Goal: Task Accomplishment & Management: Use online tool/utility

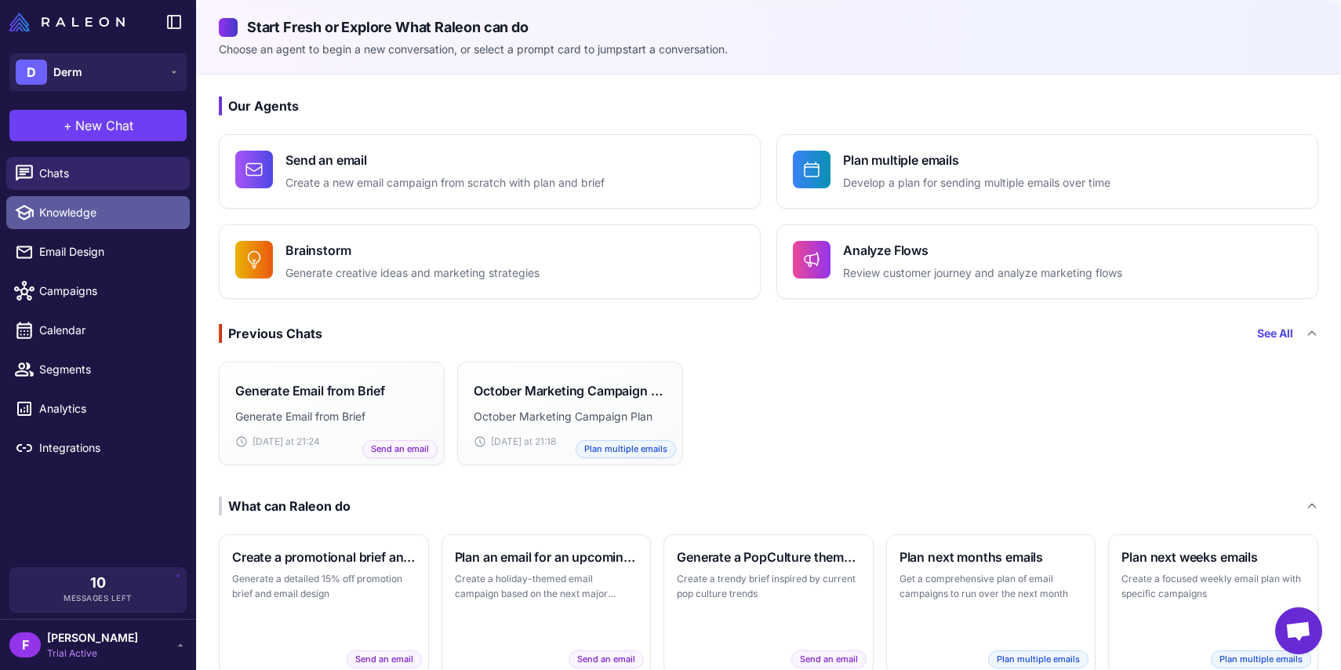
click at [77, 217] on span "Knowledge" at bounding box center [108, 212] width 138 height 17
select select
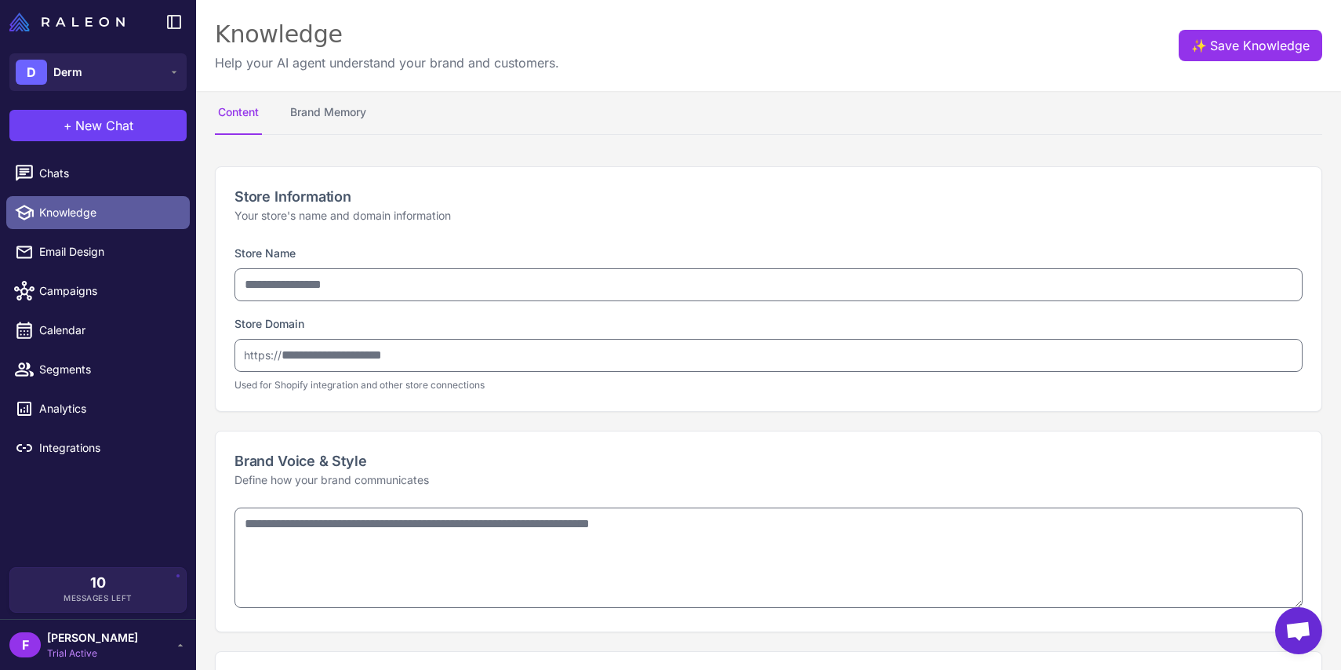
type input "****"
type input "**********"
type textarea "**********"
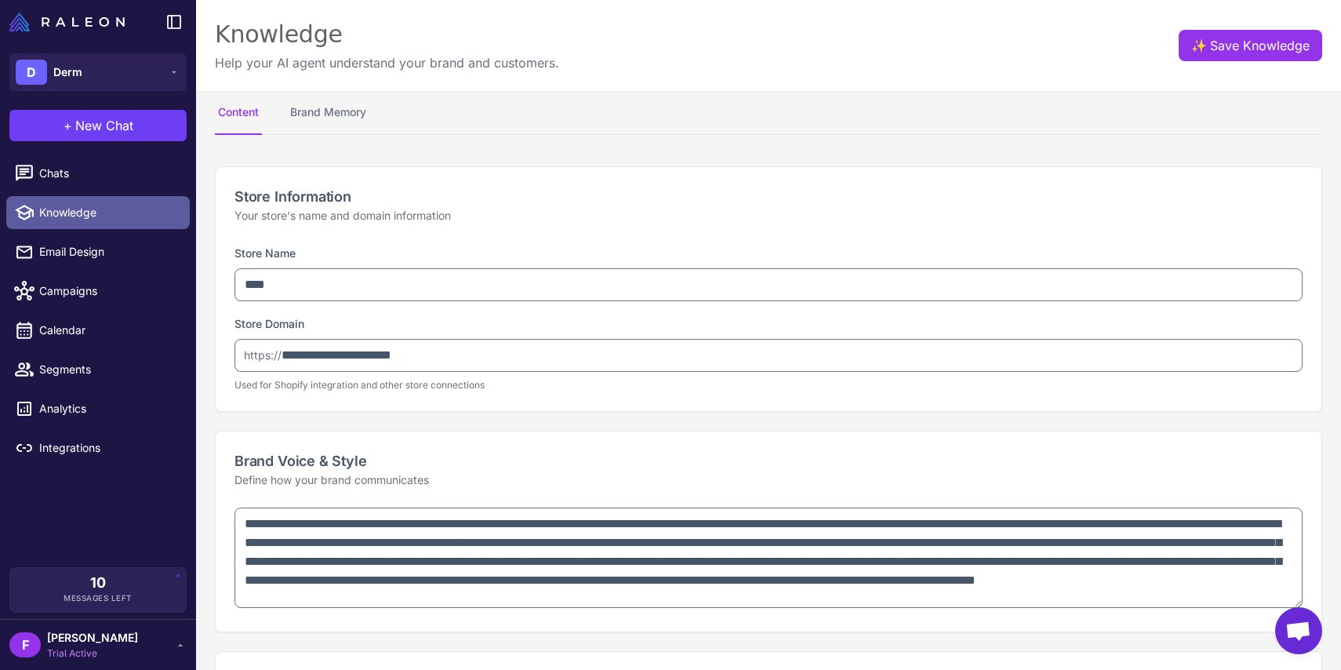
type textarea "**********"
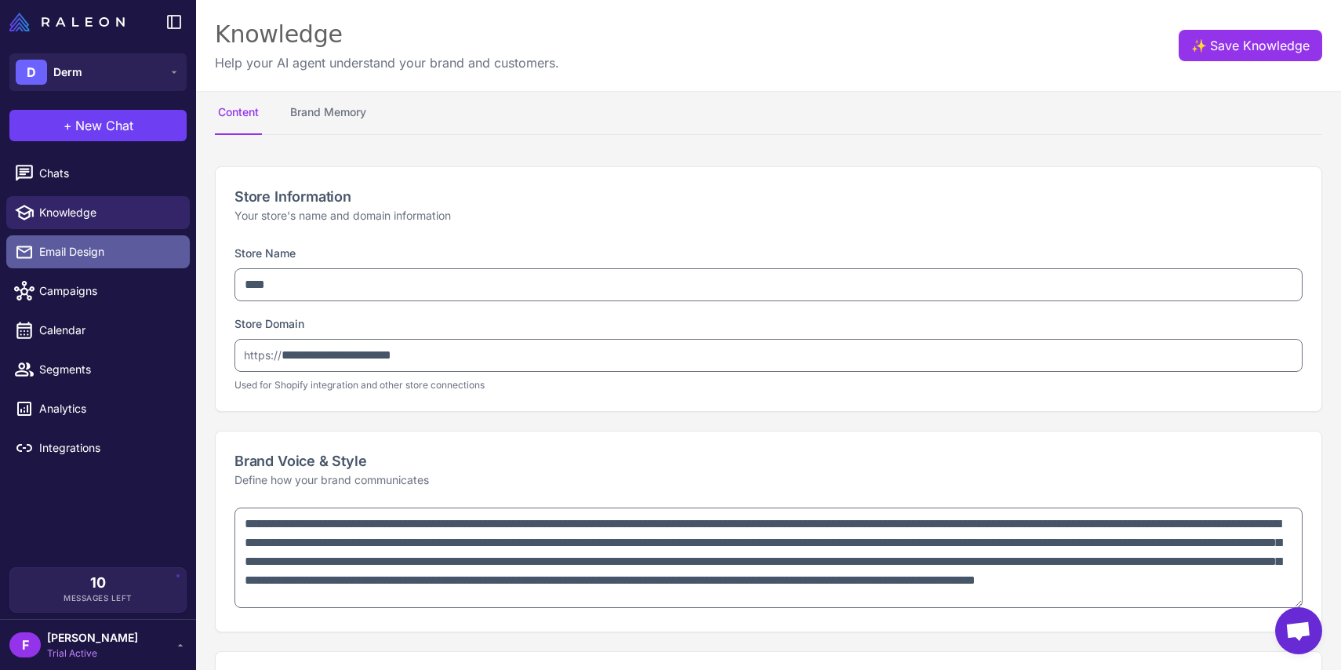
type textarea "**********"
select select "*********"
click at [78, 250] on span "Email Design" at bounding box center [108, 251] width 138 height 17
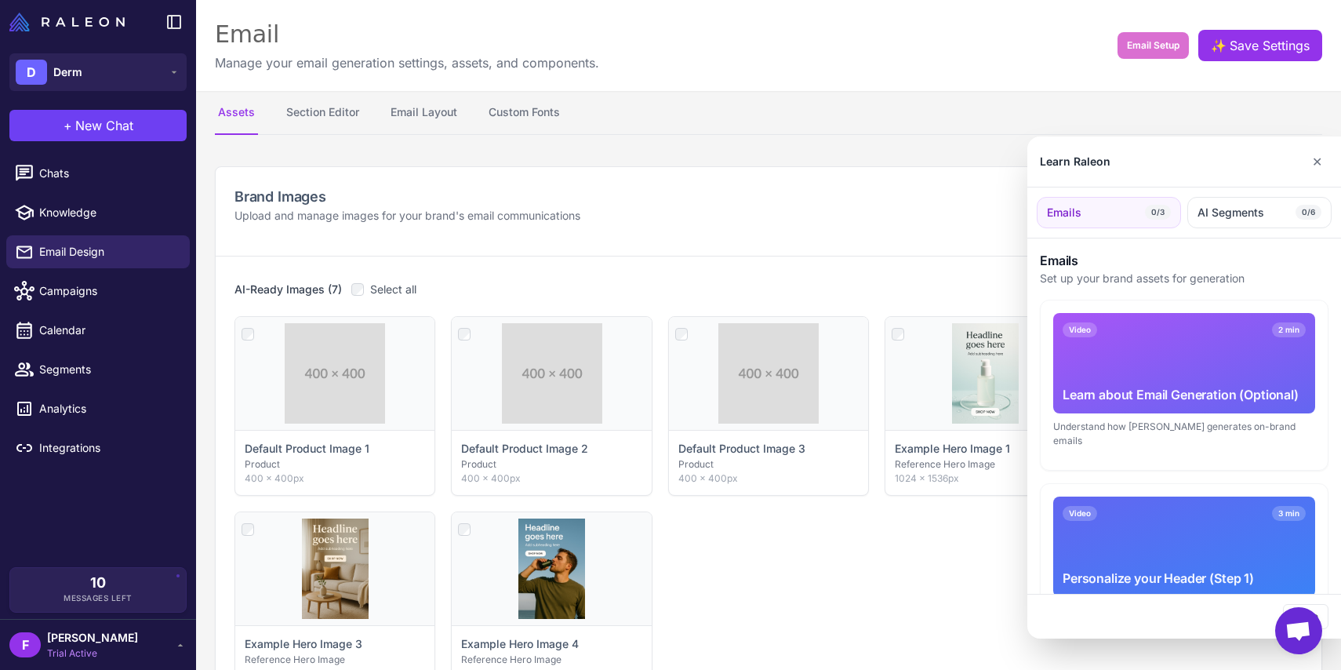
click at [38, 171] on div at bounding box center [670, 335] width 1341 height 670
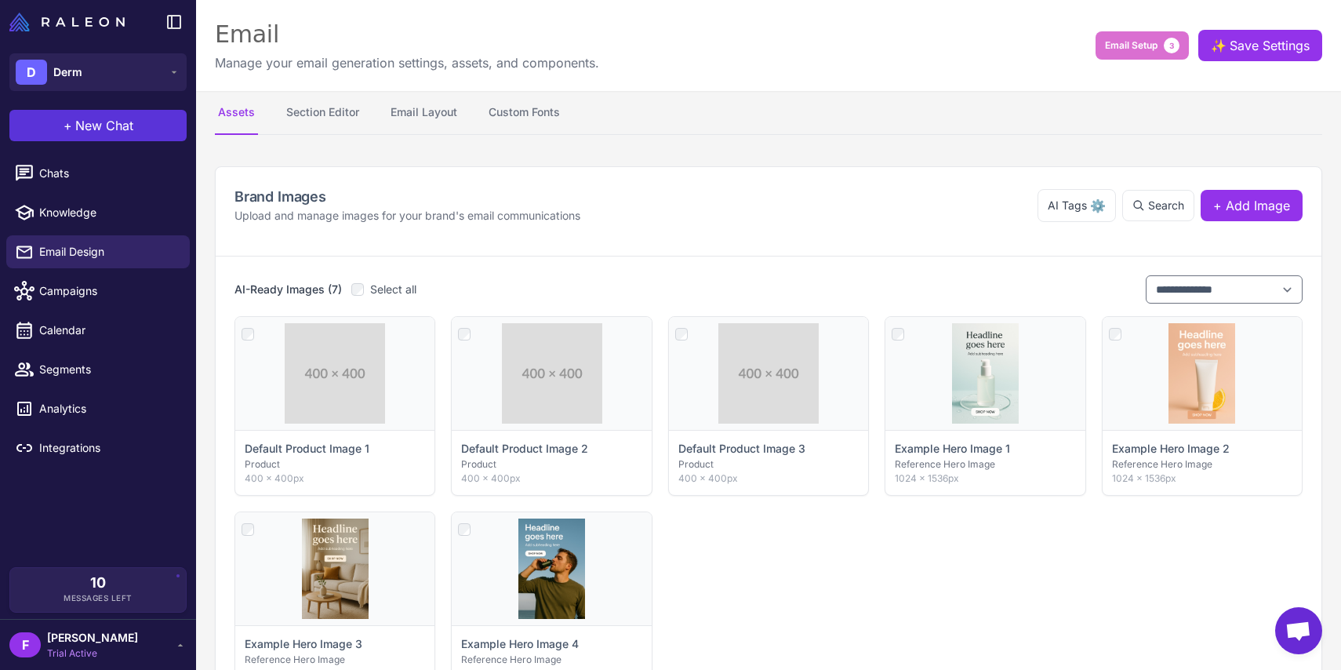
click at [109, 124] on span "New Chat" at bounding box center [104, 125] width 58 height 19
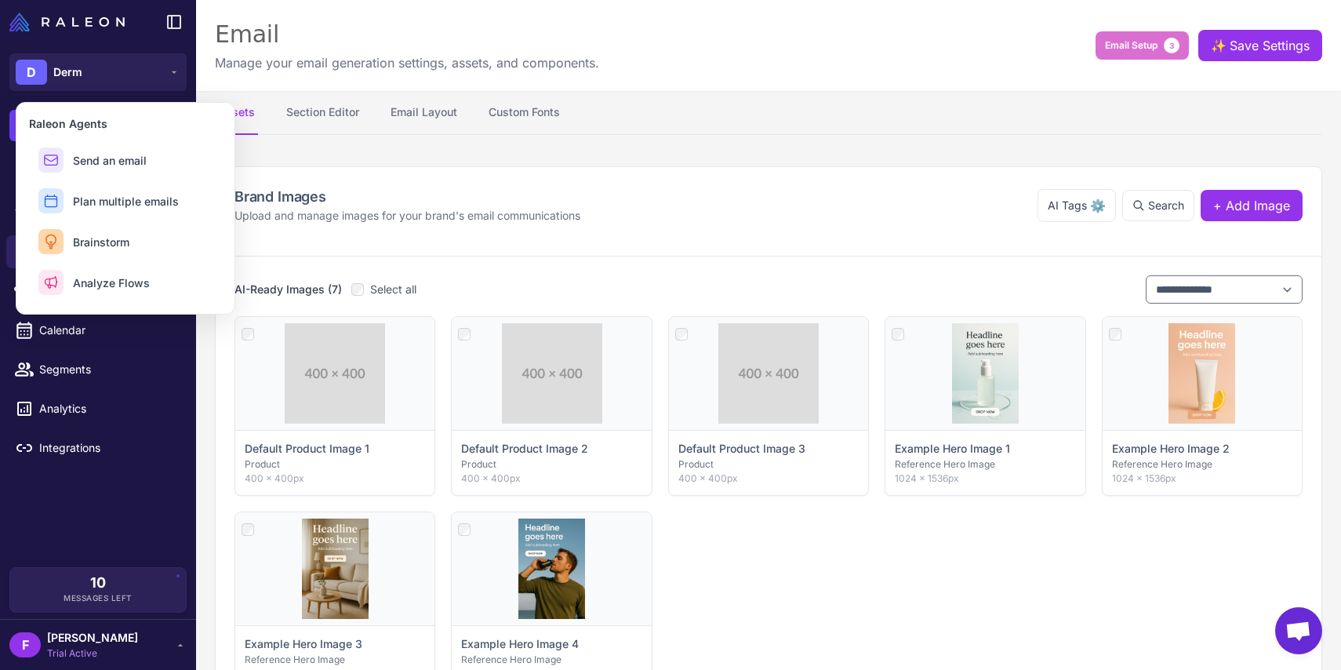
click at [359, 152] on div "**********" at bounding box center [768, 501] width 1145 height 709
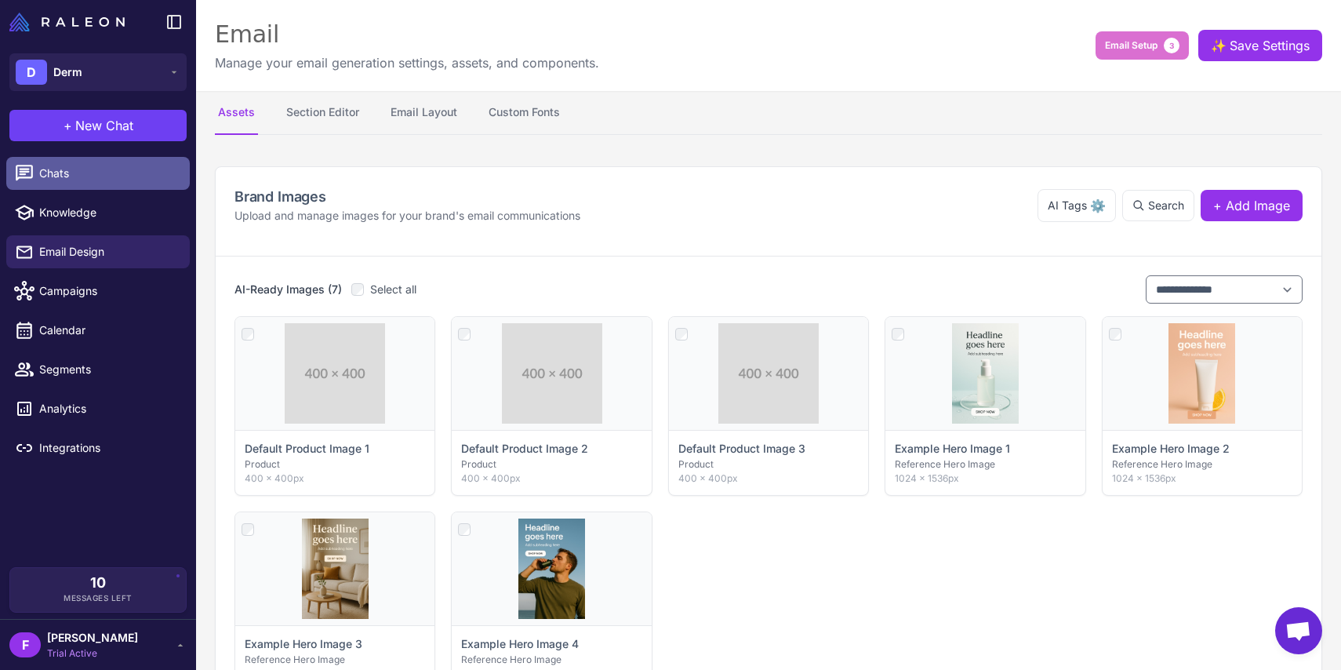
click at [58, 173] on span "Chats" at bounding box center [108, 173] width 138 height 17
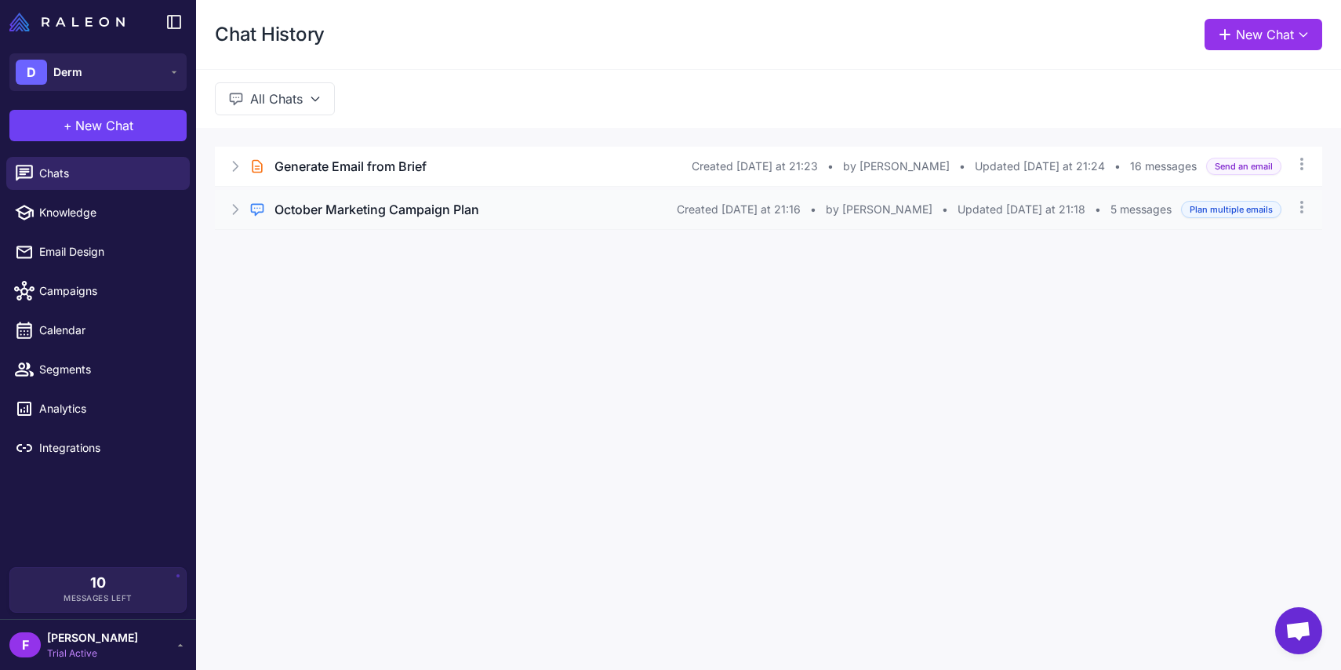
click at [413, 217] on h3 "October Marketing Campaign Plan" at bounding box center [377, 209] width 205 height 19
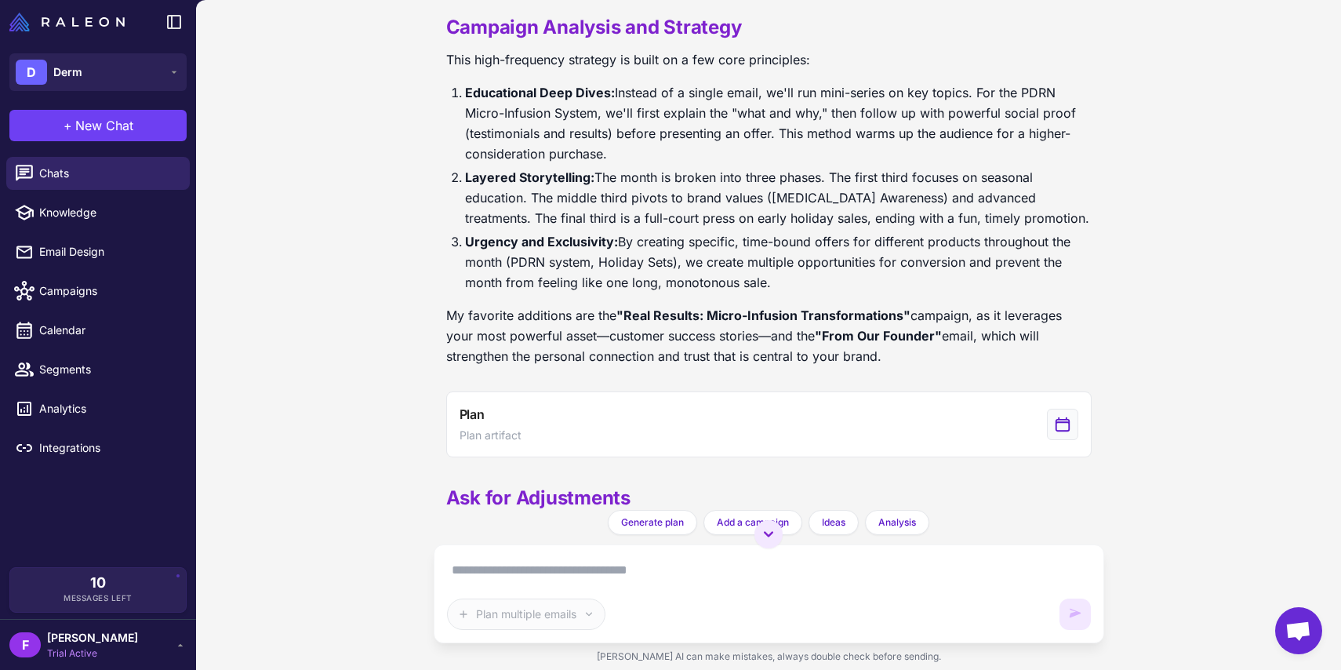
scroll to position [1471, 0]
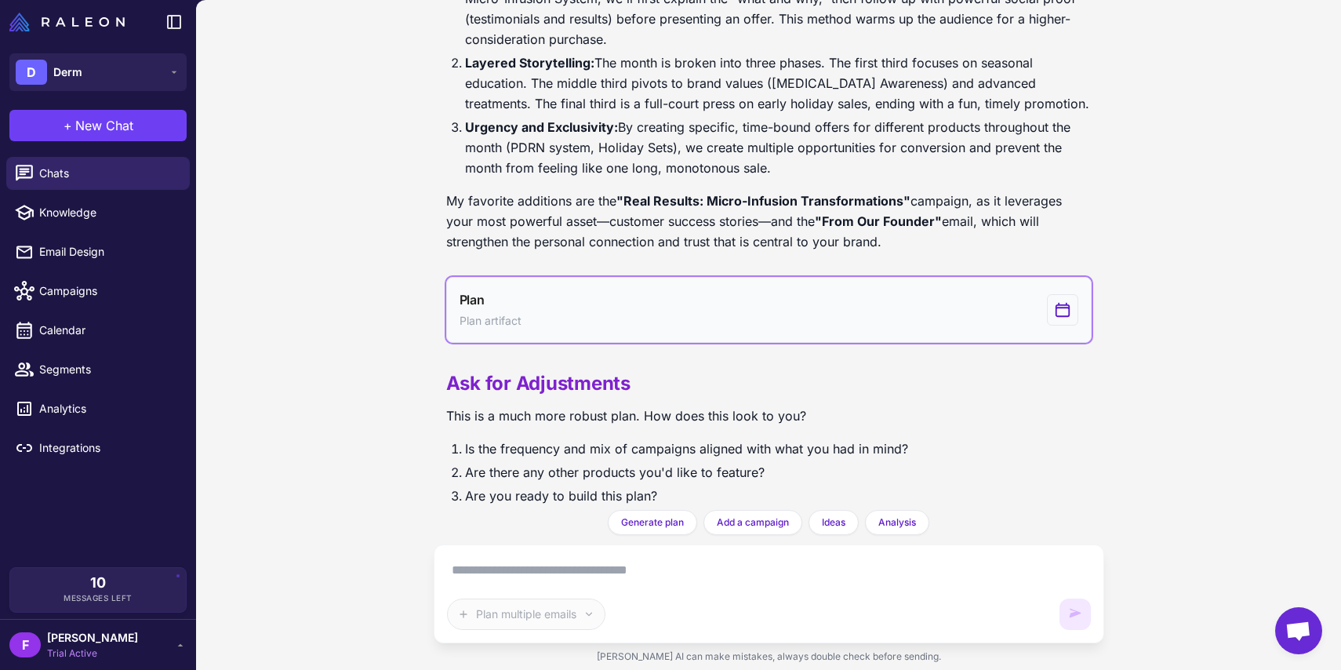
click at [524, 308] on button "Plan Plan artifact" at bounding box center [769, 310] width 646 height 66
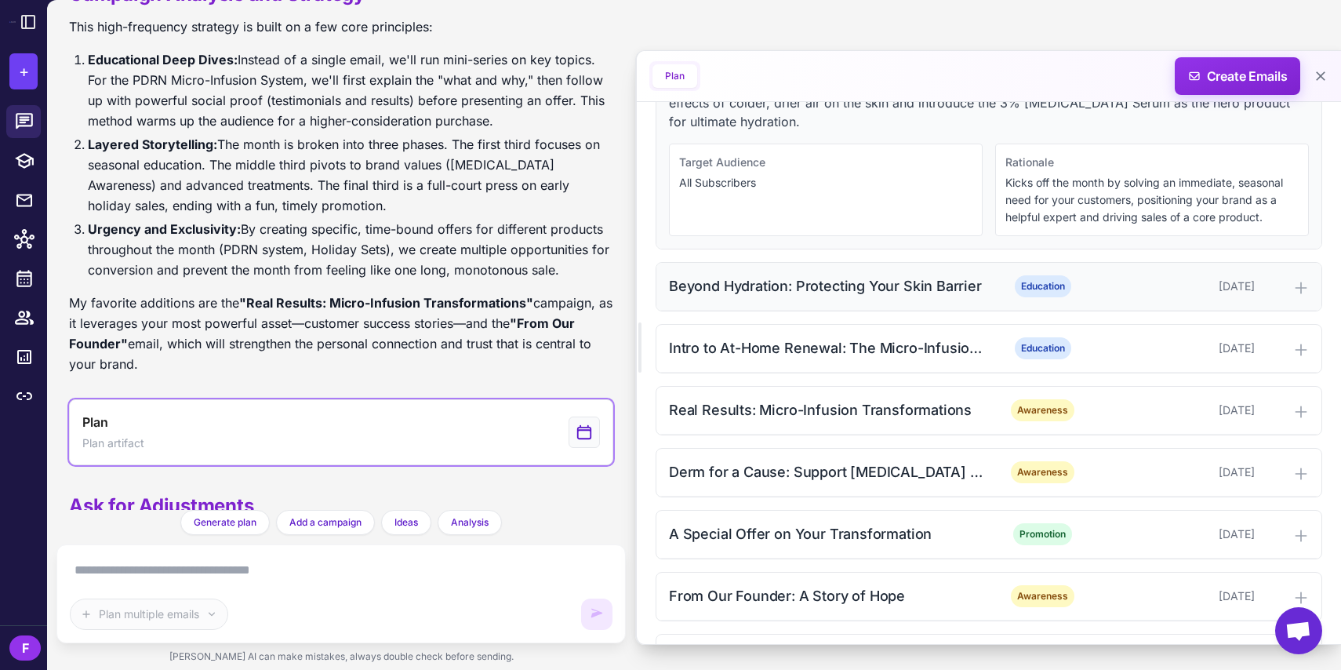
scroll to position [430, 0]
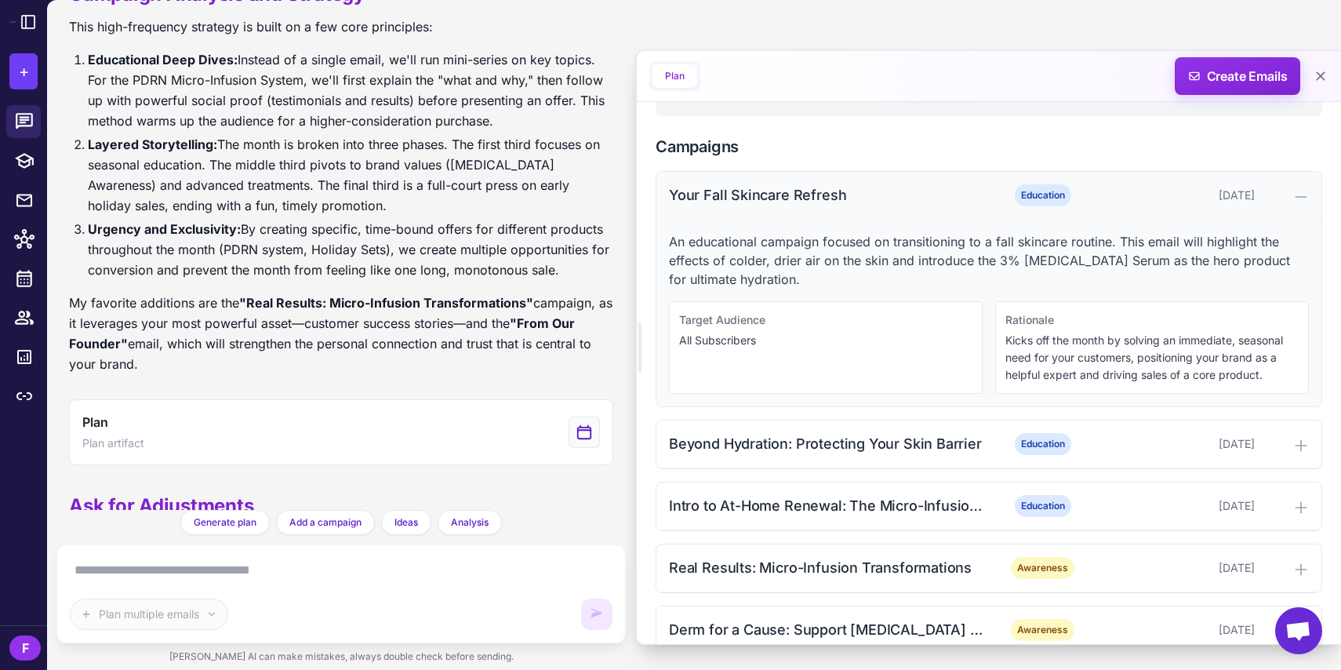
click at [995, 200] on div "Education" at bounding box center [1042, 195] width 101 height 22
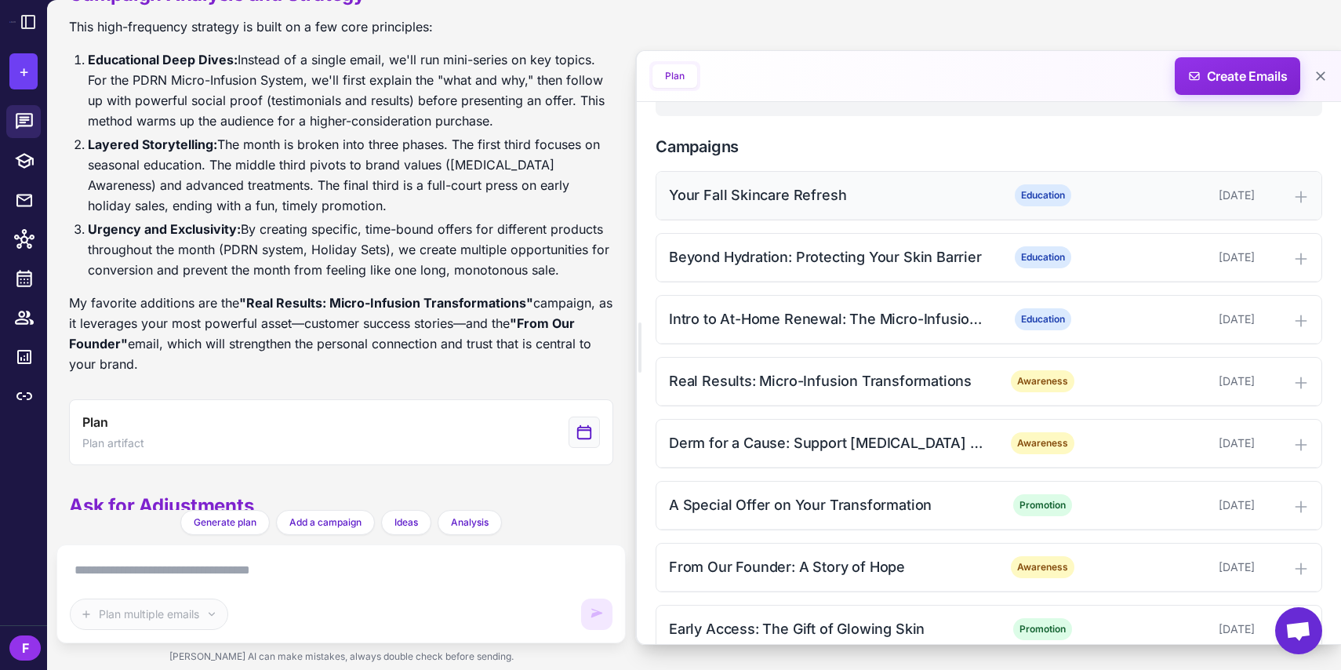
click at [1181, 184] on div "Your Fall Skincare Refresh Education [DATE]" at bounding box center [989, 196] width 665 height 48
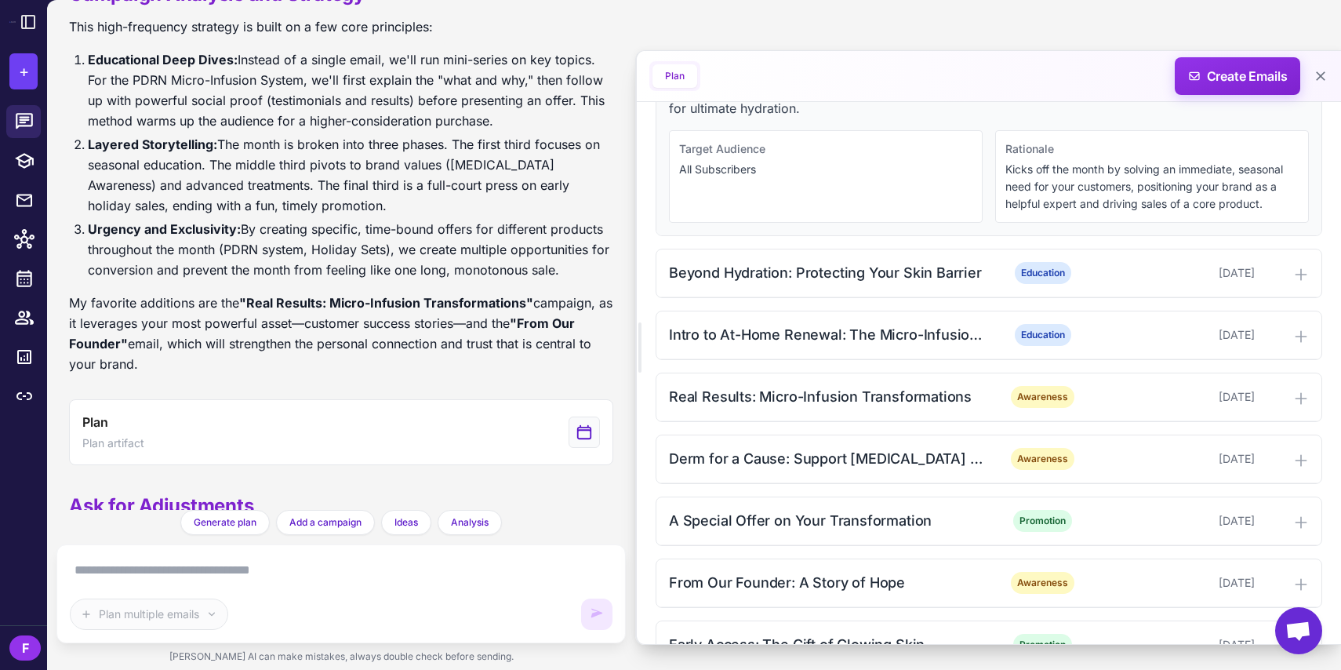
scroll to position [843, 0]
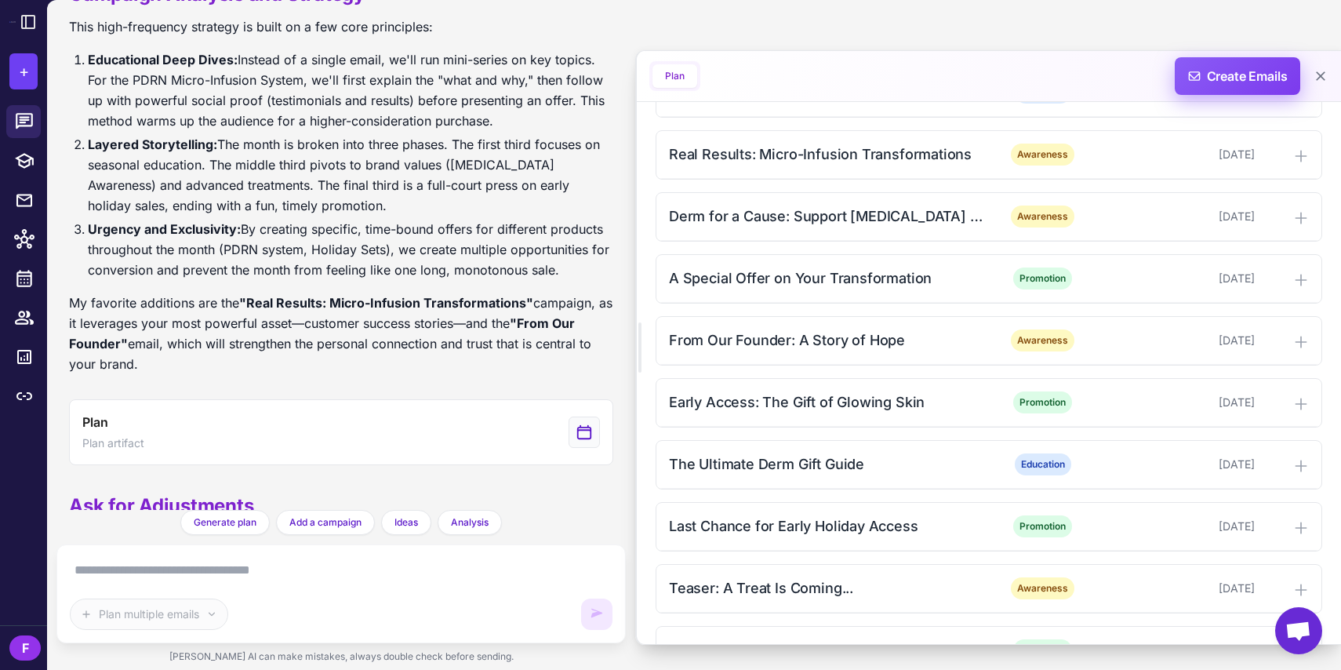
click at [1258, 72] on span "Create Emails" at bounding box center [1238, 76] width 137 height 38
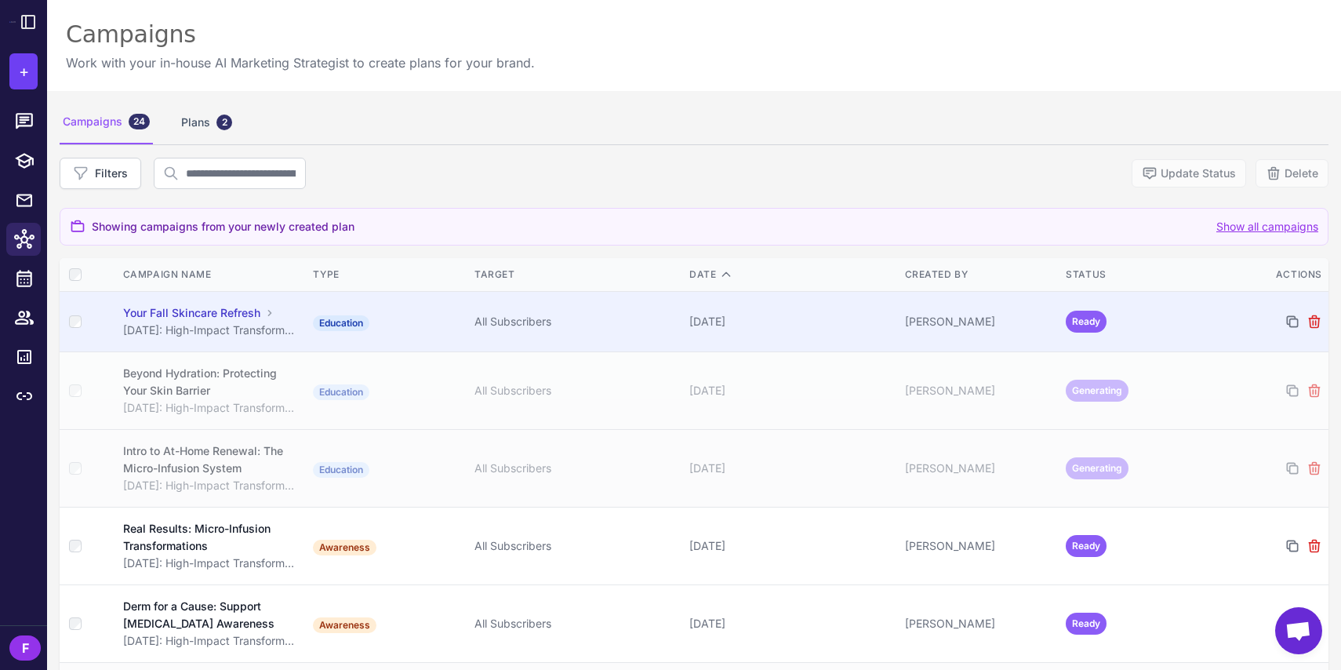
click at [1027, 321] on div "[PERSON_NAME]" at bounding box center [979, 321] width 149 height 17
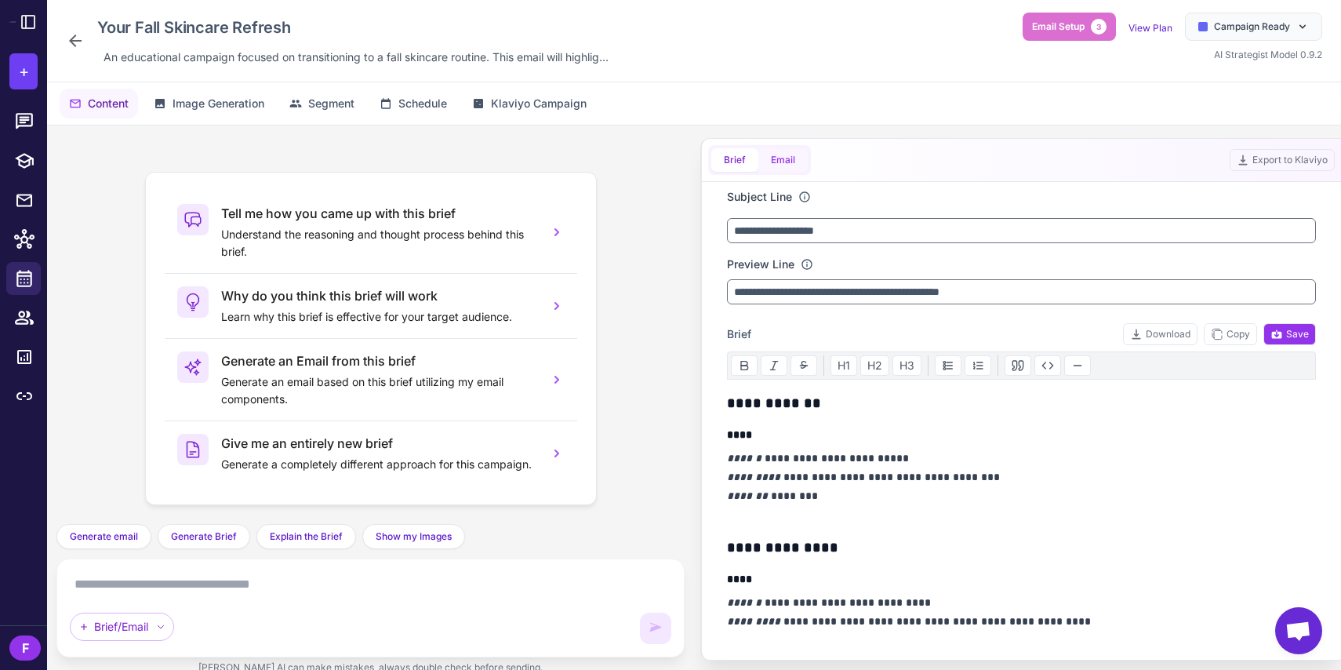
click at [777, 157] on button "Email" at bounding box center [783, 160] width 49 height 24
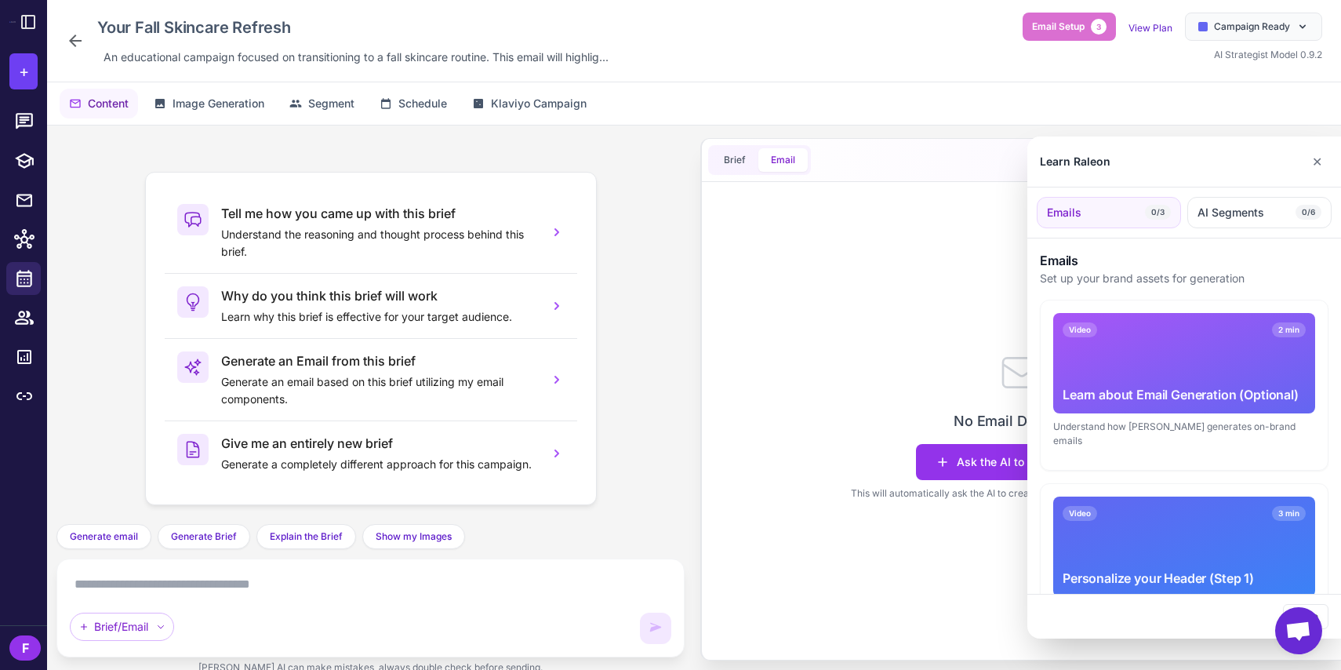
click at [870, 303] on div at bounding box center [670, 335] width 1341 height 670
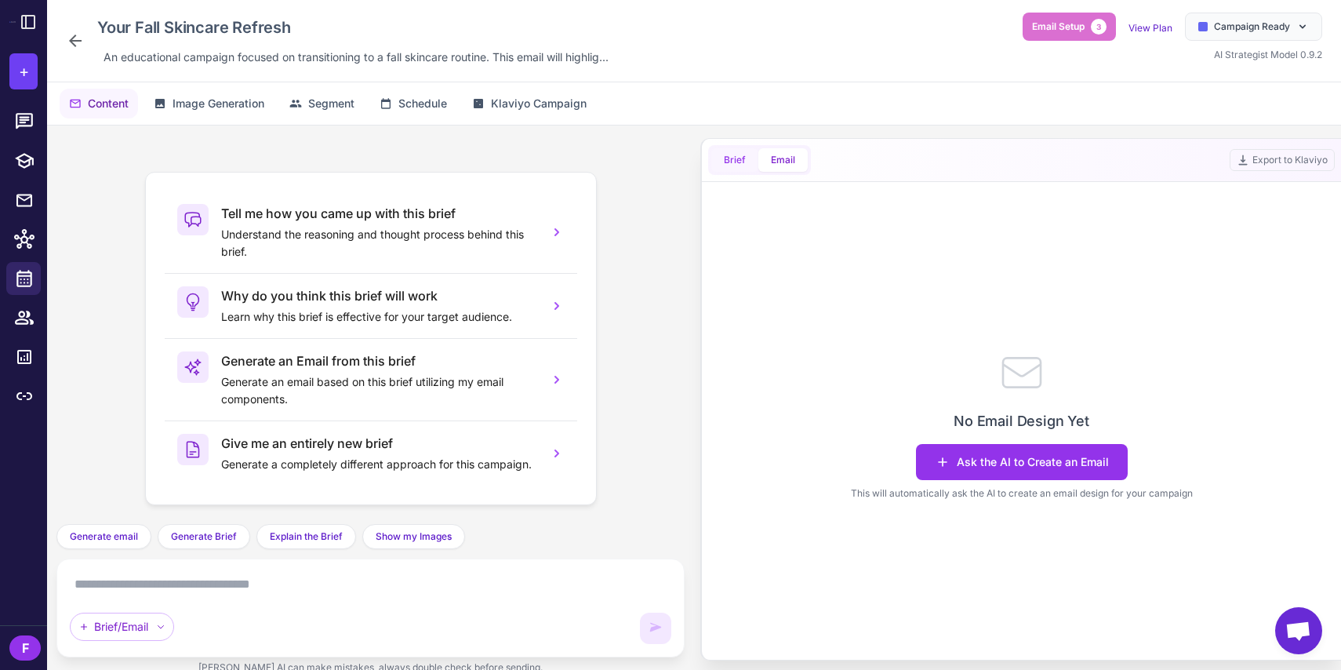
click at [712, 156] on button "Brief" at bounding box center [735, 160] width 47 height 24
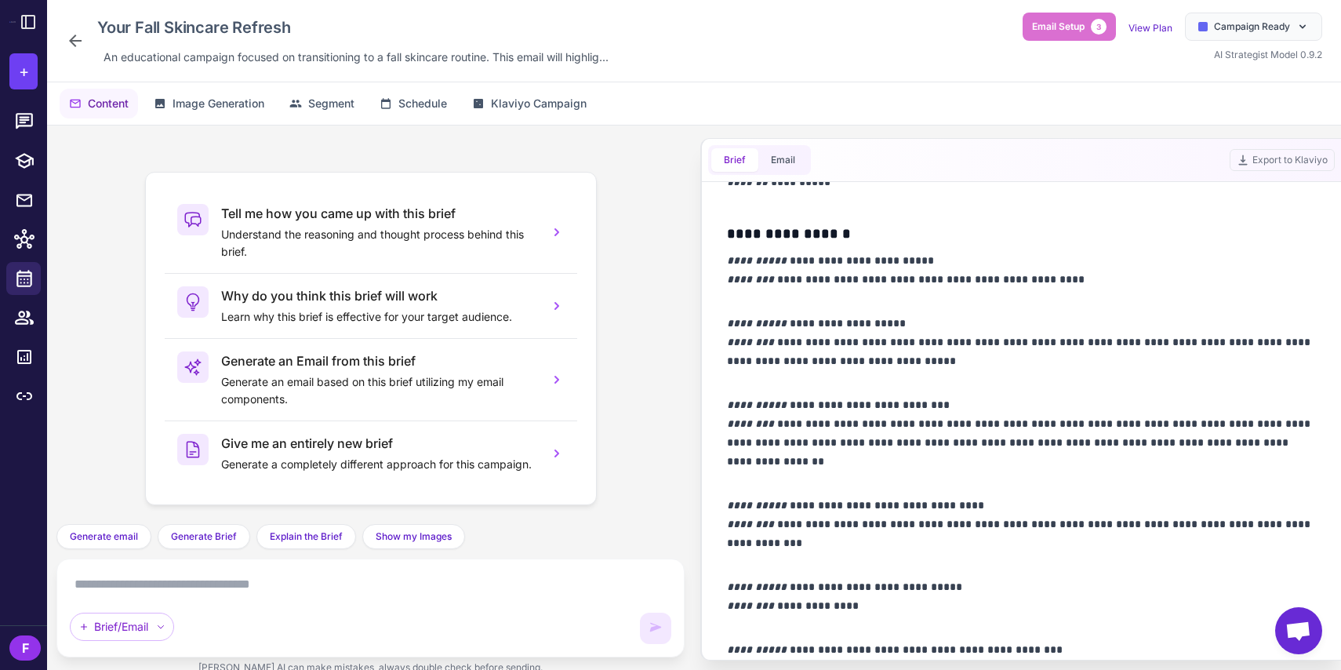
scroll to position [755, 0]
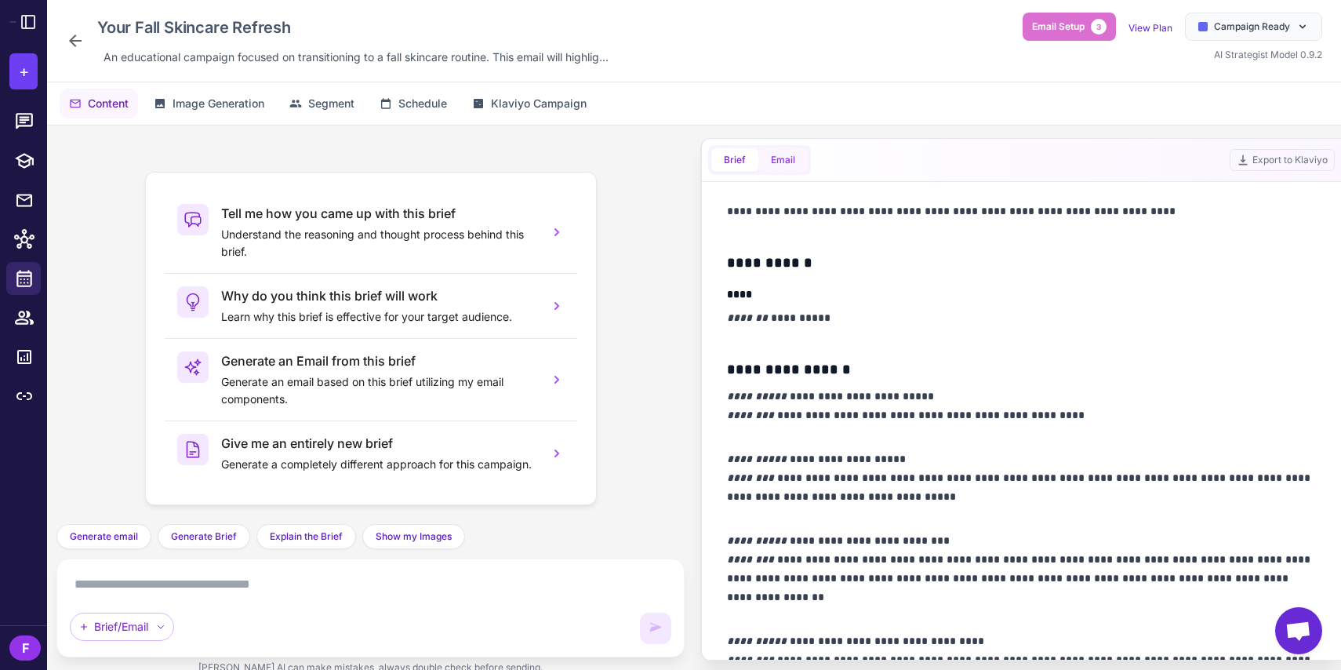
click at [777, 166] on button "Email" at bounding box center [783, 160] width 49 height 24
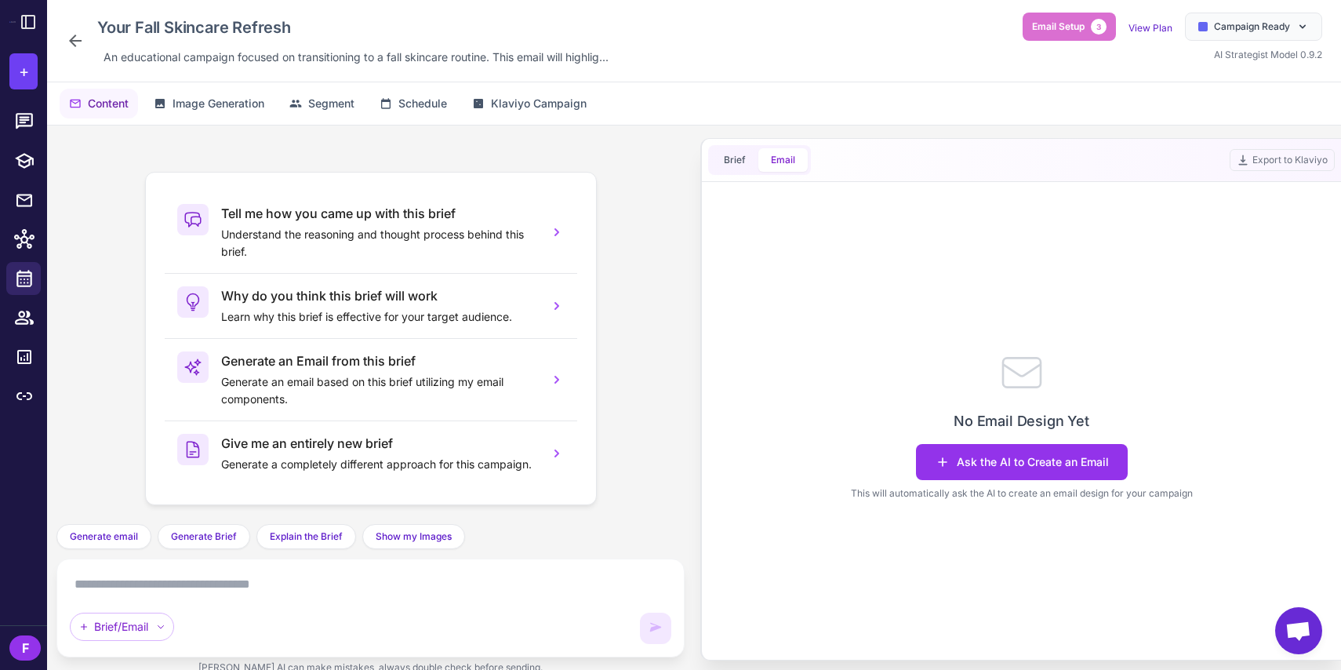
scroll to position [0, 0]
click at [974, 480] on div "Ask the AI to Create an Email This will automatically ask the AI to create an e…" at bounding box center [1022, 472] width 342 height 56
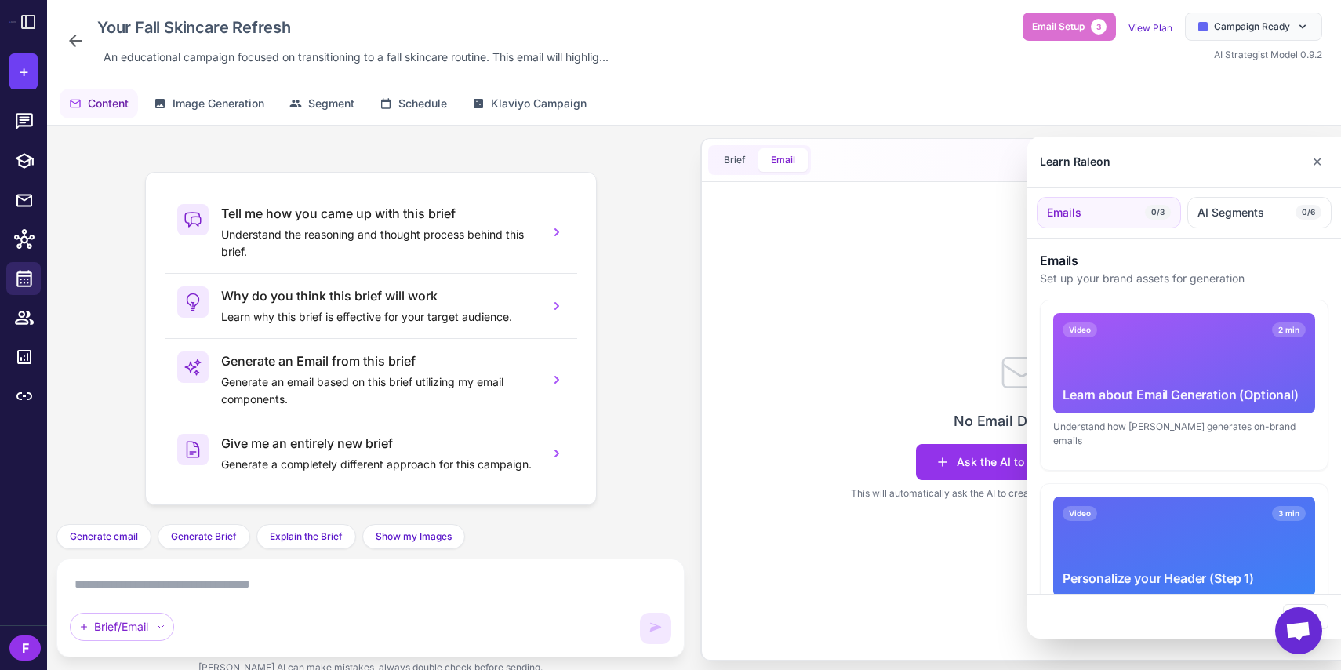
click at [972, 468] on div at bounding box center [670, 335] width 1341 height 670
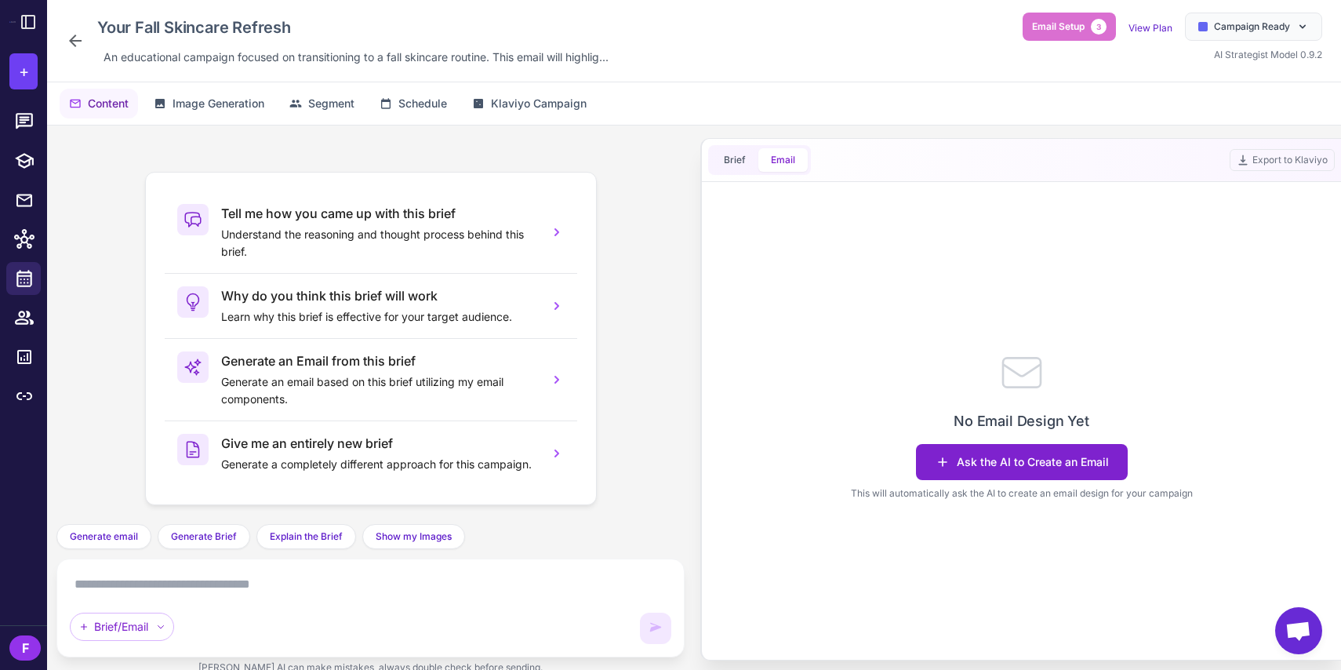
click at [967, 464] on button "Ask the AI to Create an Email" at bounding box center [1022, 462] width 212 height 36
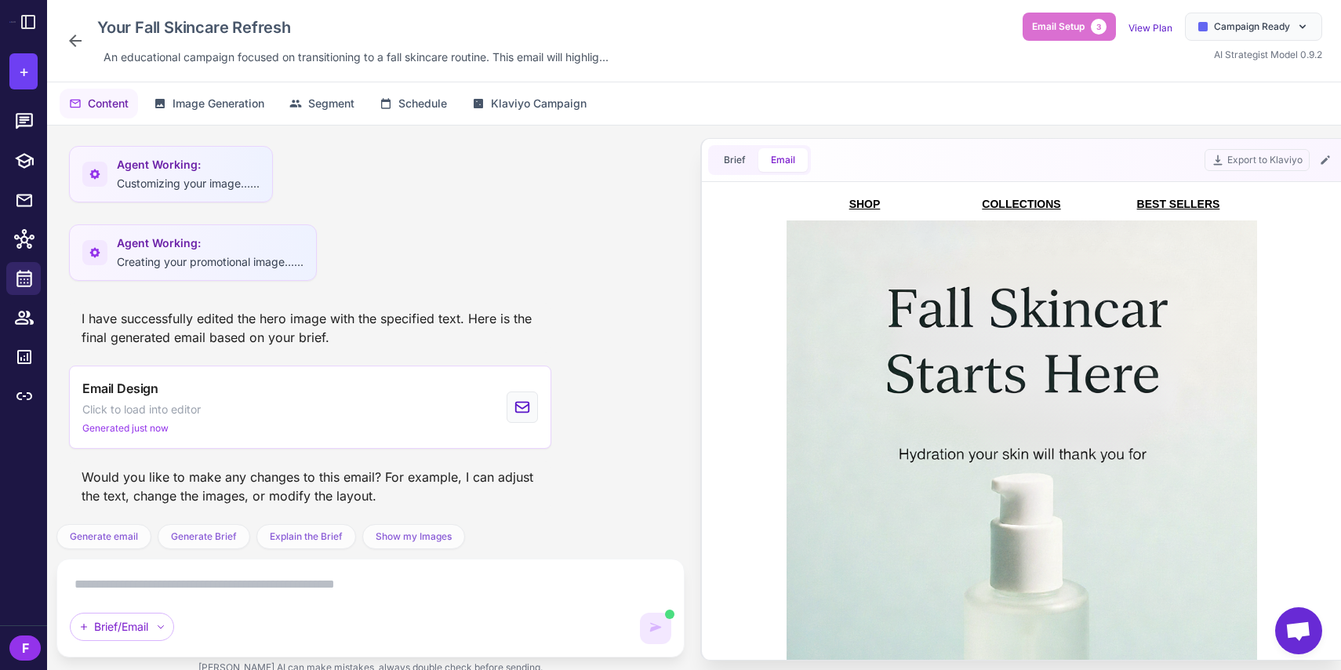
scroll to position [640, 0]
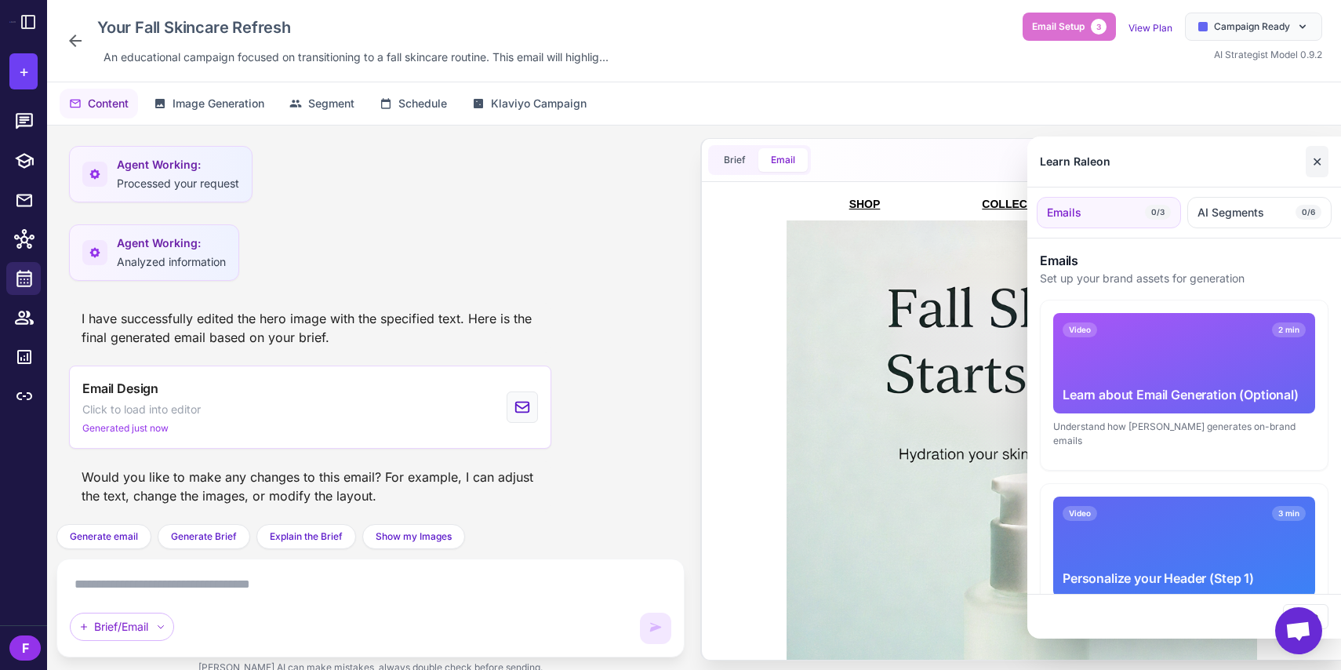
click at [1320, 158] on button "✕" at bounding box center [1317, 161] width 23 height 31
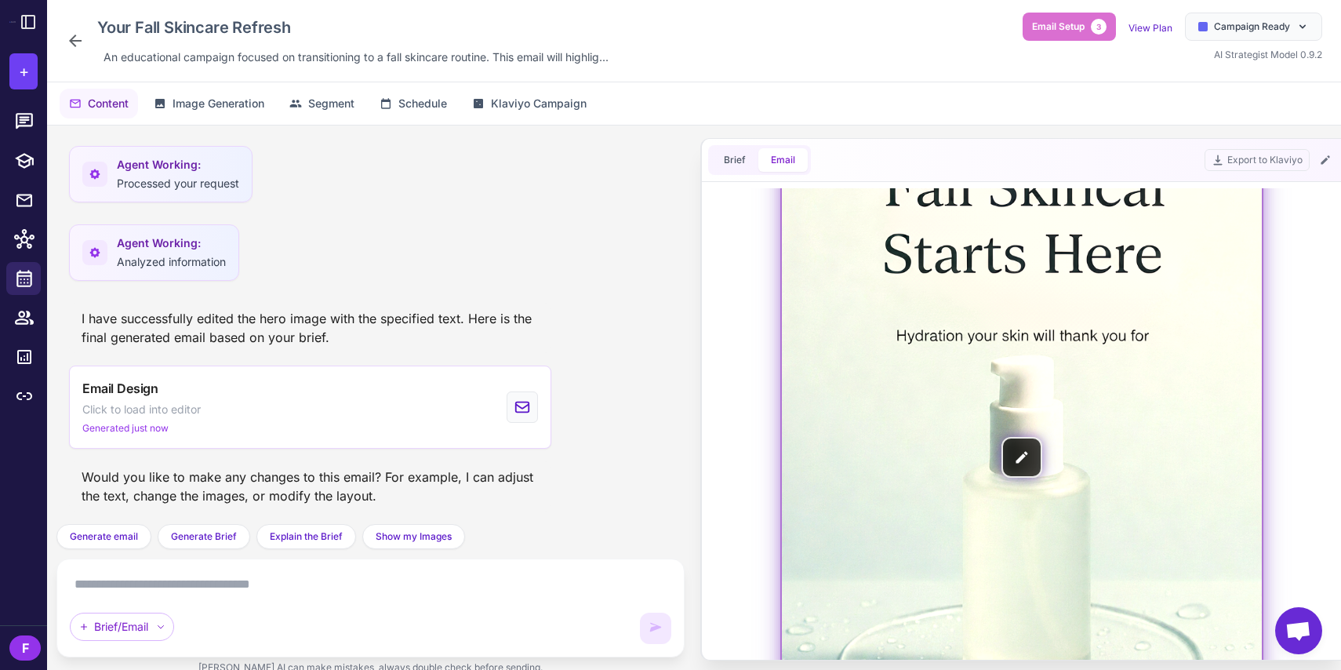
scroll to position [0, 0]
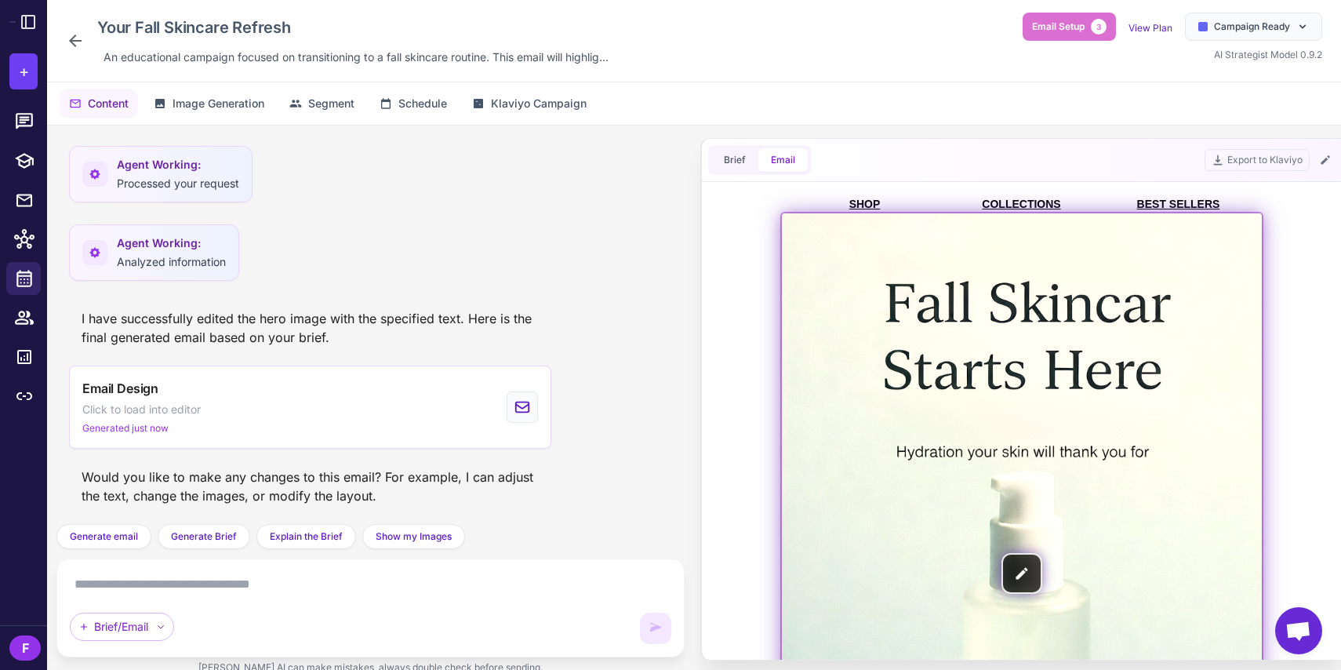
click at [1025, 570] on img at bounding box center [1022, 573] width 480 height 720
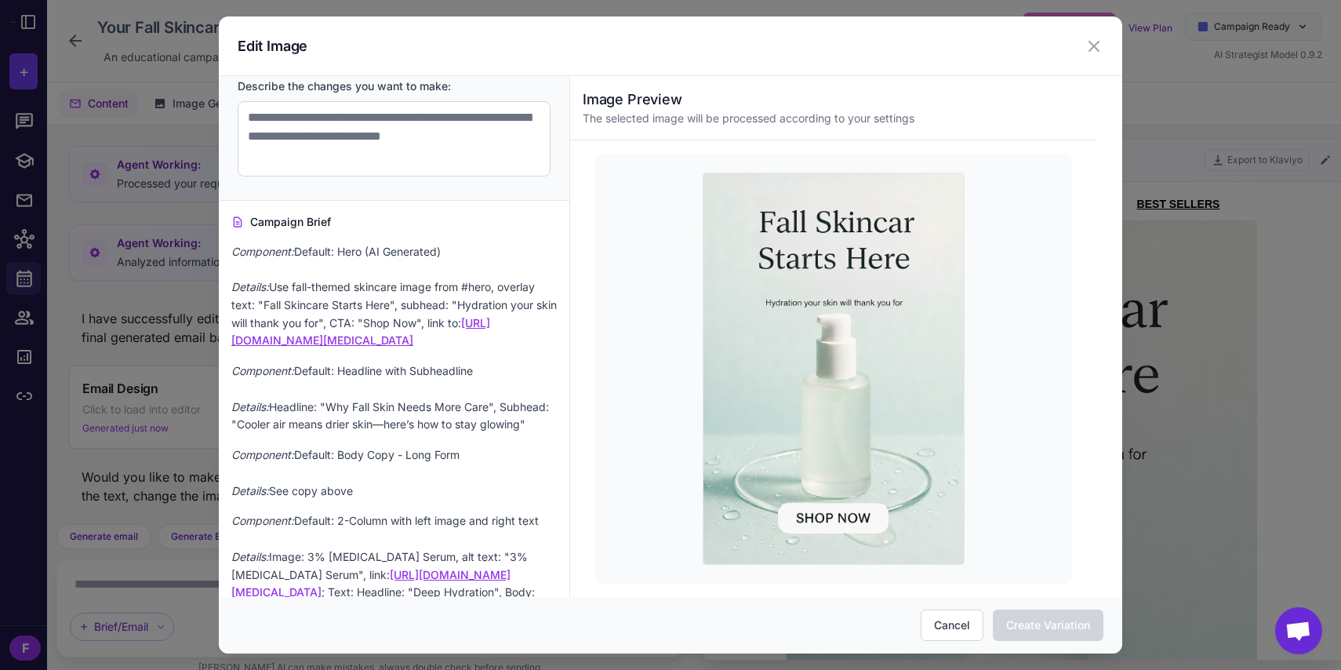
scroll to position [1042, 0]
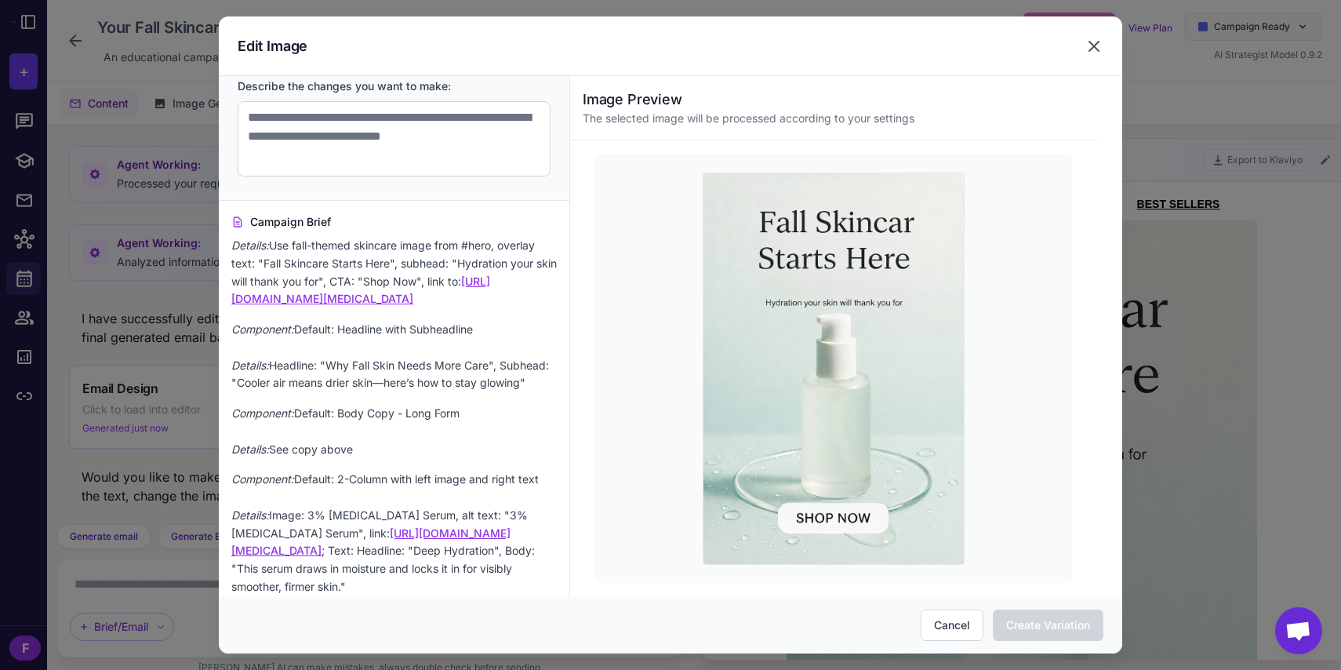
click at [1090, 43] on icon at bounding box center [1094, 46] width 19 height 19
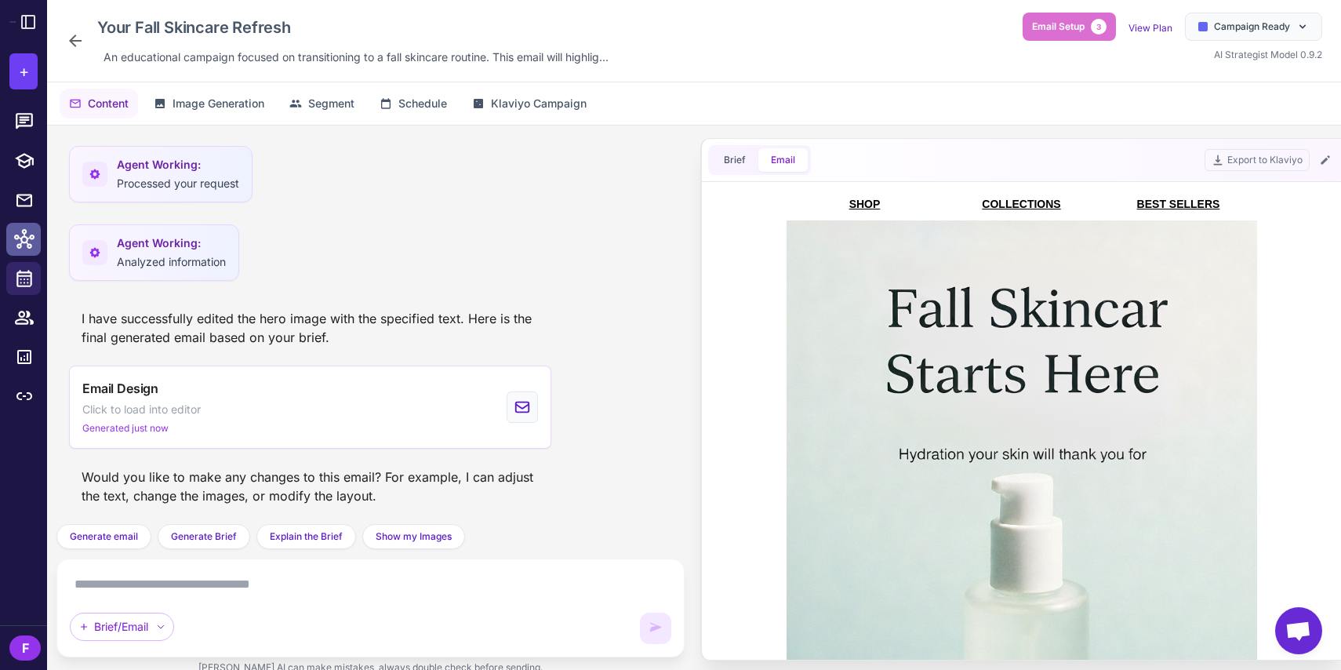
scroll to position [0, 0]
click at [50, 38] on div "Your Fall Skincare Refresh An educational campaign focused on transitioning to …" at bounding box center [694, 41] width 1294 height 82
click at [82, 35] on icon at bounding box center [75, 40] width 19 height 19
